Goal: Task Accomplishment & Management: Use online tool/utility

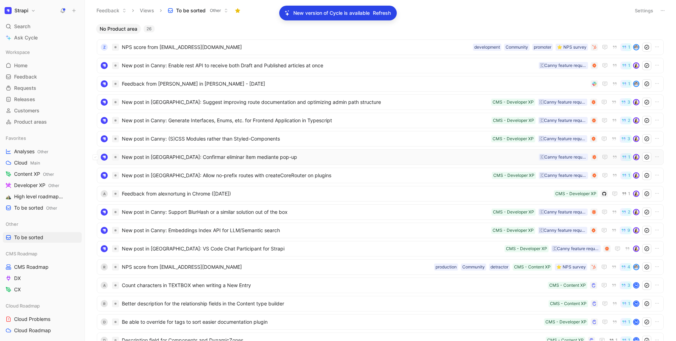
click at [224, 156] on span "New post in [GEOGRAPHIC_DATA]: Confirmar eliminar ítem mediante pop-up" at bounding box center [329, 157] width 414 height 8
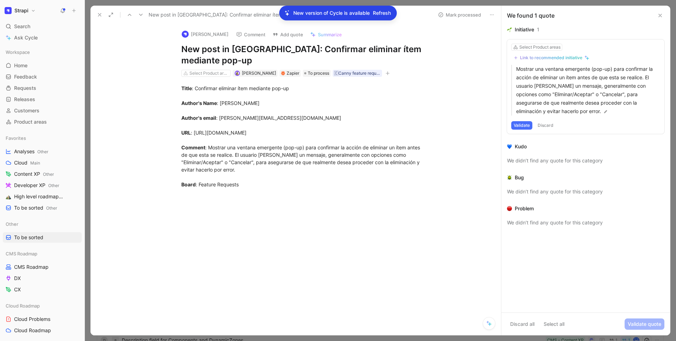
click at [98, 13] on icon at bounding box center [100, 15] width 6 height 6
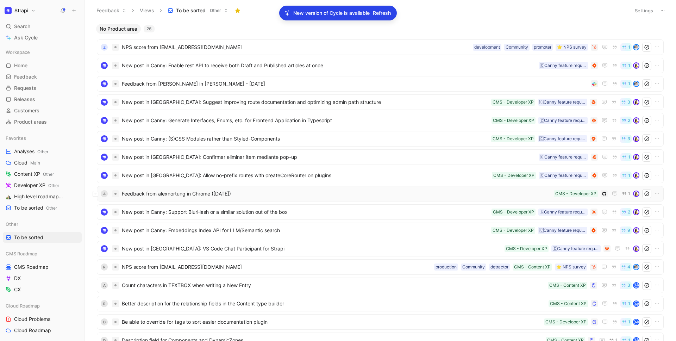
click at [224, 193] on span "Feedback from alexnortung in Chrome ([DATE])" at bounding box center [336, 193] width 429 height 8
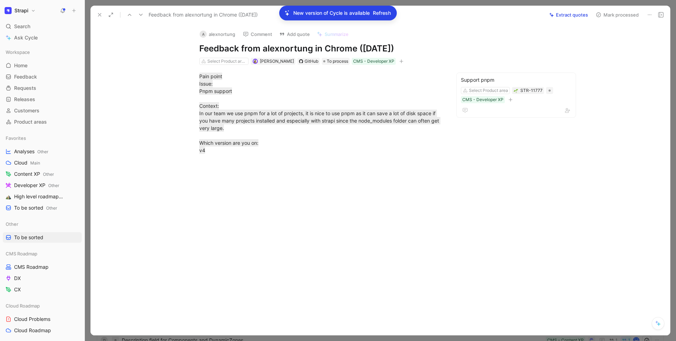
click at [224, 193] on div at bounding box center [321, 213] width 432 height 102
click at [617, 15] on button "Mark processed" at bounding box center [616, 15] width 49 height 10
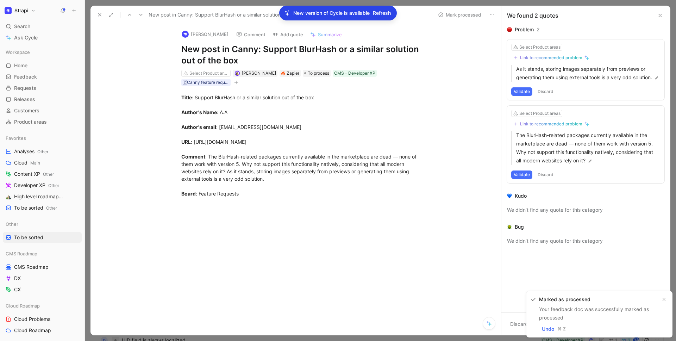
click at [378, 11] on span "Refresh" at bounding box center [382, 13] width 18 height 8
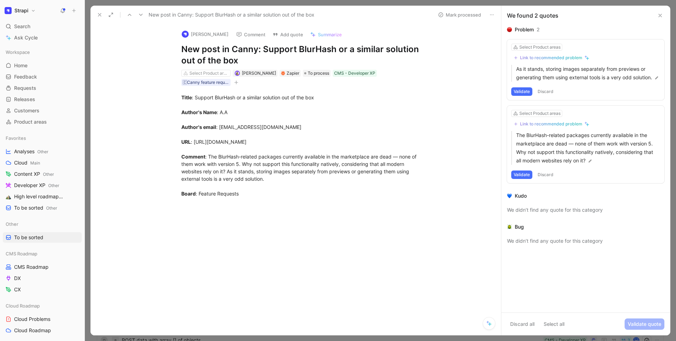
click at [99, 15] on use at bounding box center [99, 14] width 3 height 3
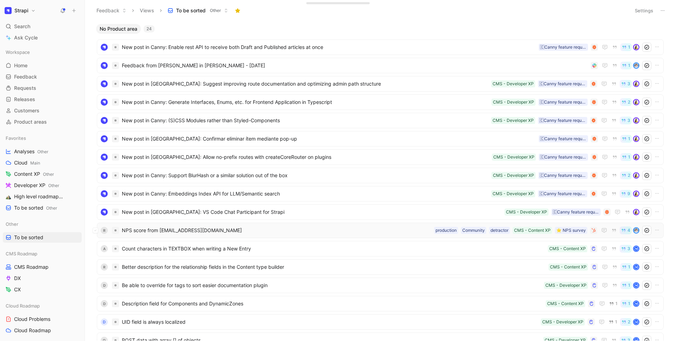
click at [275, 228] on span "NPS score from [EMAIL_ADDRESS][DOMAIN_NAME]" at bounding box center [276, 230] width 309 height 8
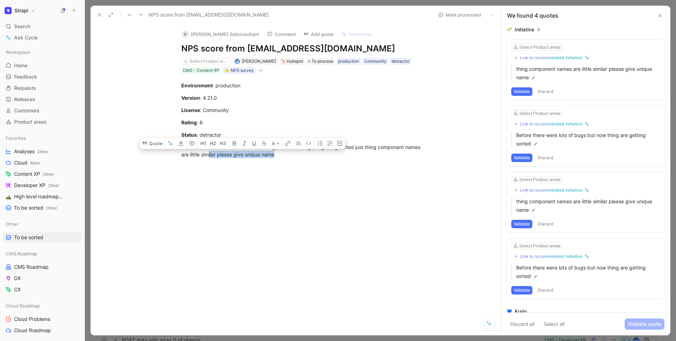
drag, startPoint x: 280, startPoint y: 157, endPoint x: 209, endPoint y: 152, distance: 71.6
click at [209, 152] on div "Comment : Before there were lots of bugs but now thing are getting sorted just …" at bounding box center [303, 150] width 244 height 15
click at [264, 163] on div "Environment : production Version : 4.21.0 License : Community Rating : 6 Status…" at bounding box center [303, 120] width 396 height 92
click at [201, 61] on div "Select Product areas" at bounding box center [208, 61] width 39 height 7
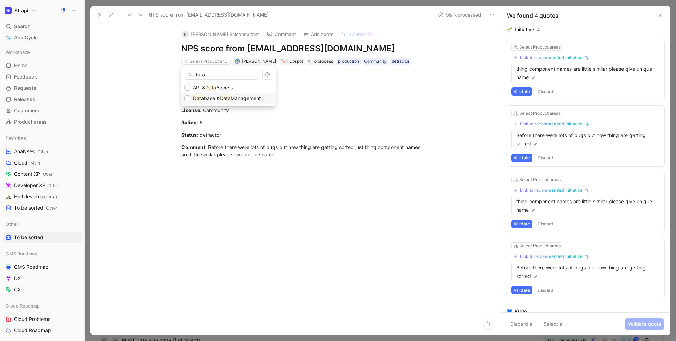
type input "data"
click at [214, 95] on span "base &" at bounding box center [212, 98] width 16 height 6
click at [96, 13] on button at bounding box center [100, 15] width 10 height 10
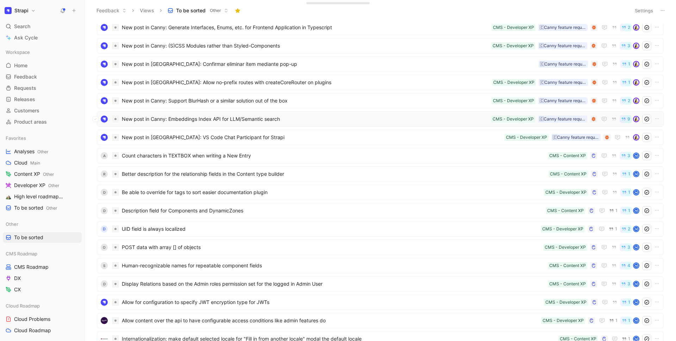
scroll to position [169, 0]
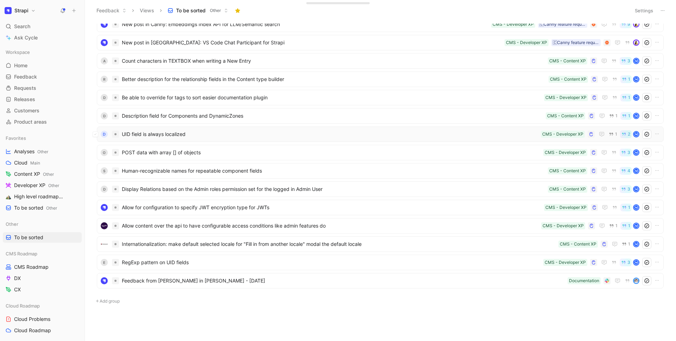
click at [220, 134] on span "UID field is always localized" at bounding box center [330, 134] width 416 height 8
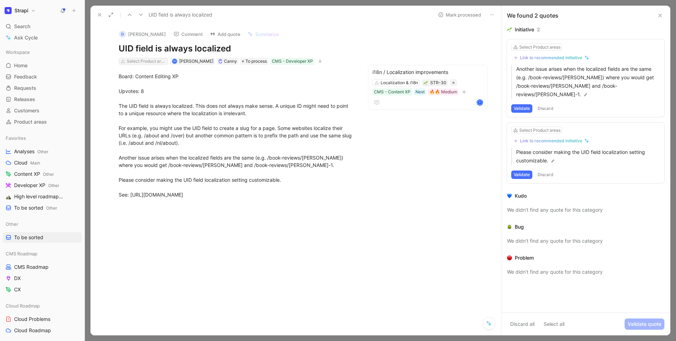
click at [138, 58] on div "Select Product areas" at bounding box center [146, 61] width 39 height 7
type input "loc"
click at [98, 17] on icon at bounding box center [100, 15] width 6 height 6
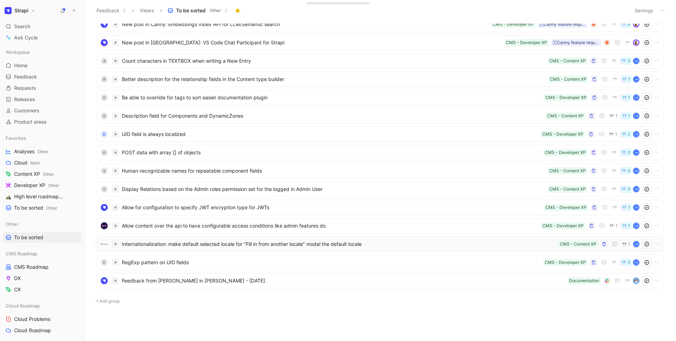
click at [208, 245] on span "Internationalization: make default selected locale for "Fill in from another lo…" at bounding box center [339, 244] width 434 height 8
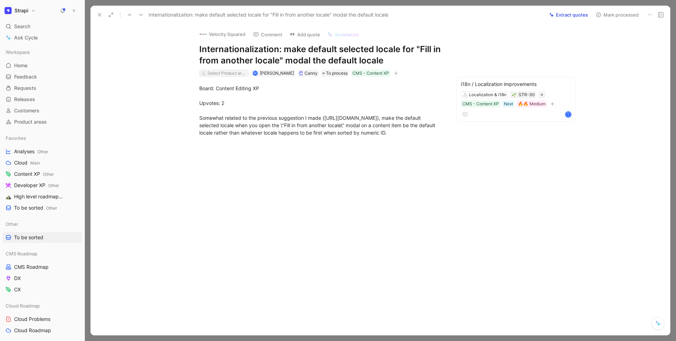
click at [236, 74] on div "Select Product areas" at bounding box center [226, 73] width 39 height 7
type input "loc"
click at [95, 11] on button at bounding box center [100, 15] width 10 height 10
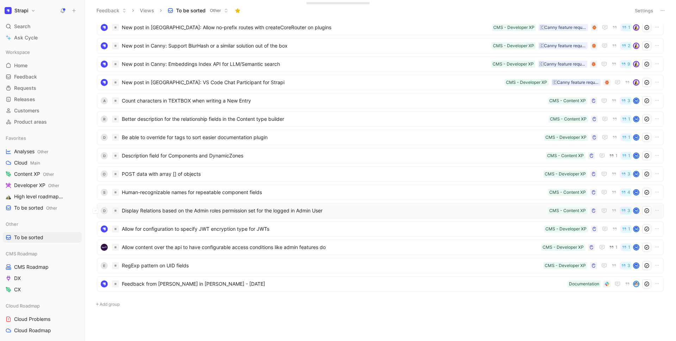
scroll to position [133, 0]
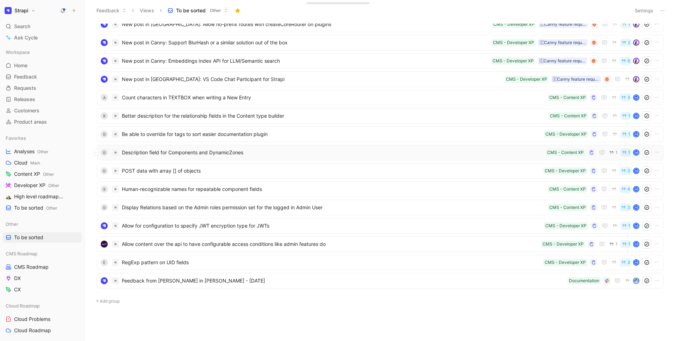
click at [229, 152] on span "Description field for Components and DynamicZones" at bounding box center [332, 152] width 421 height 8
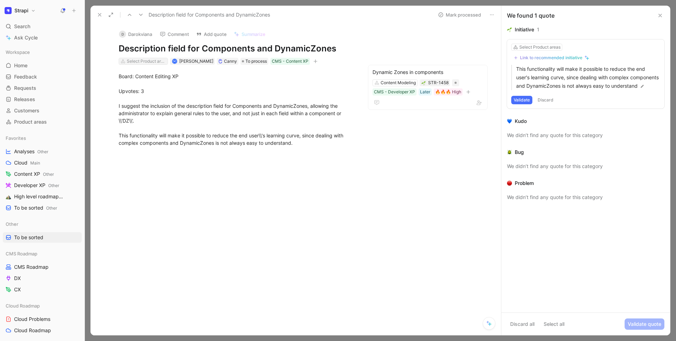
click at [156, 59] on div "Select Product areas" at bounding box center [146, 61] width 39 height 7
click at [168, 77] on input "mod" at bounding box center [158, 74] width 75 height 11
type input "mod"
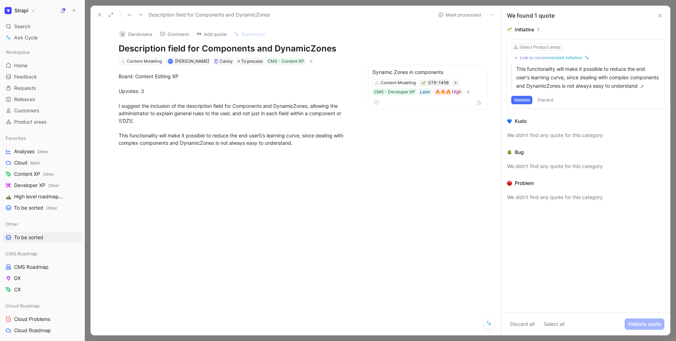
click at [98, 14] on use at bounding box center [99, 14] width 3 height 3
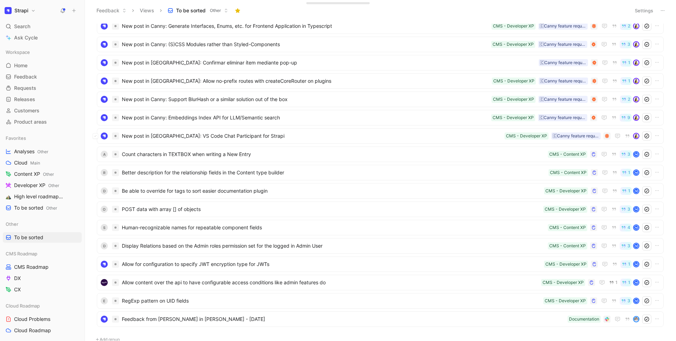
scroll to position [114, 0]
